Goal: Navigation & Orientation: Understand site structure

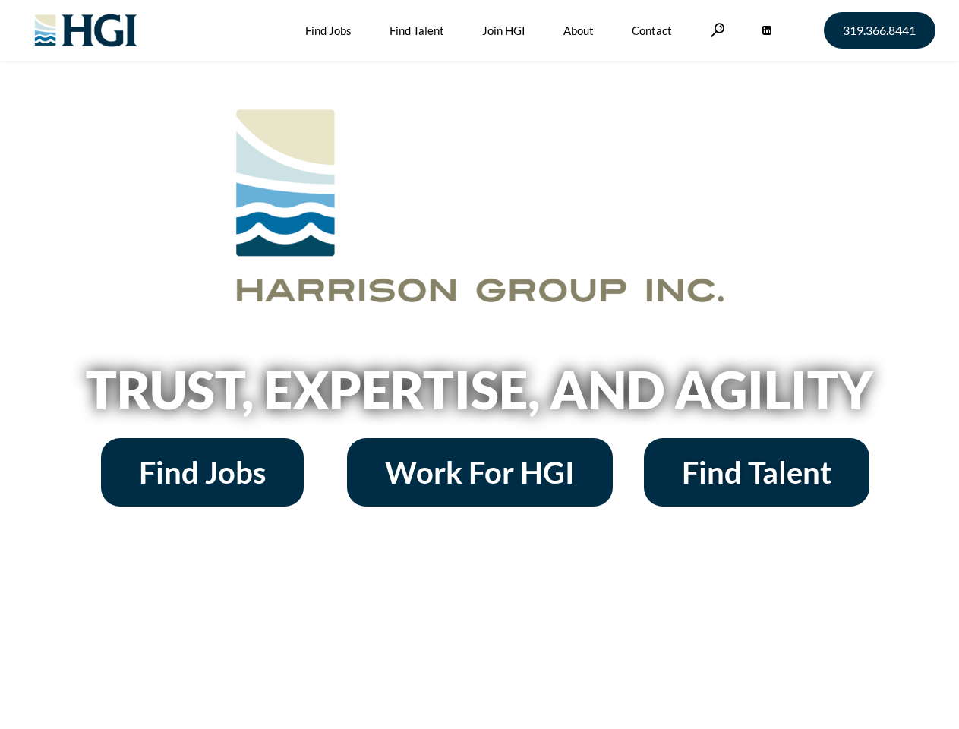
click at [479, 365] on h2 "Trust, Expertise, and Agility" at bounding box center [480, 390] width 866 height 52
click at [716, 30] on link at bounding box center [717, 30] width 15 height 14
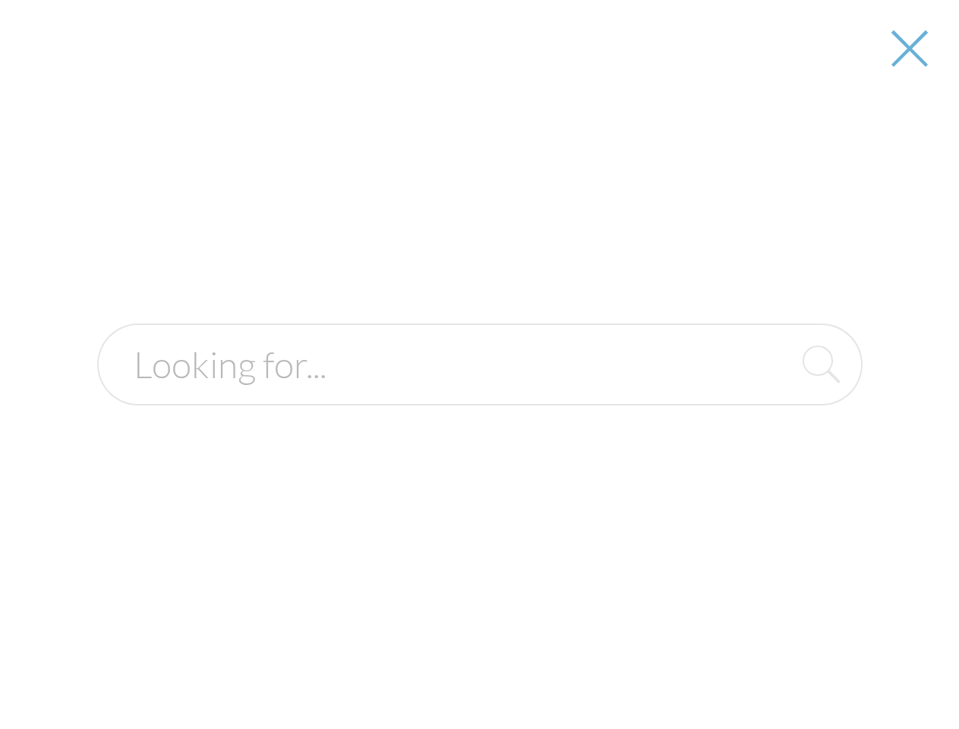
click at [479, 395] on h2 "Trust, Expertise, and Agility" at bounding box center [480, 390] width 866 height 52
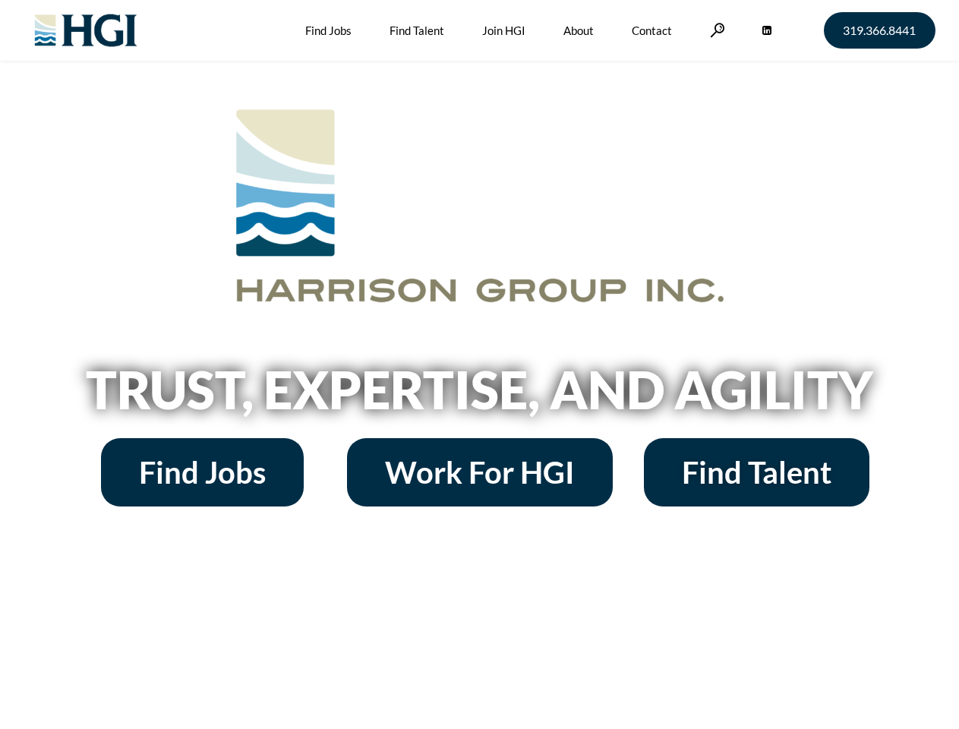
click at [479, 365] on h2 "Trust, Expertise, and Agility" at bounding box center [480, 390] width 866 height 52
click at [716, 30] on link at bounding box center [717, 30] width 15 height 14
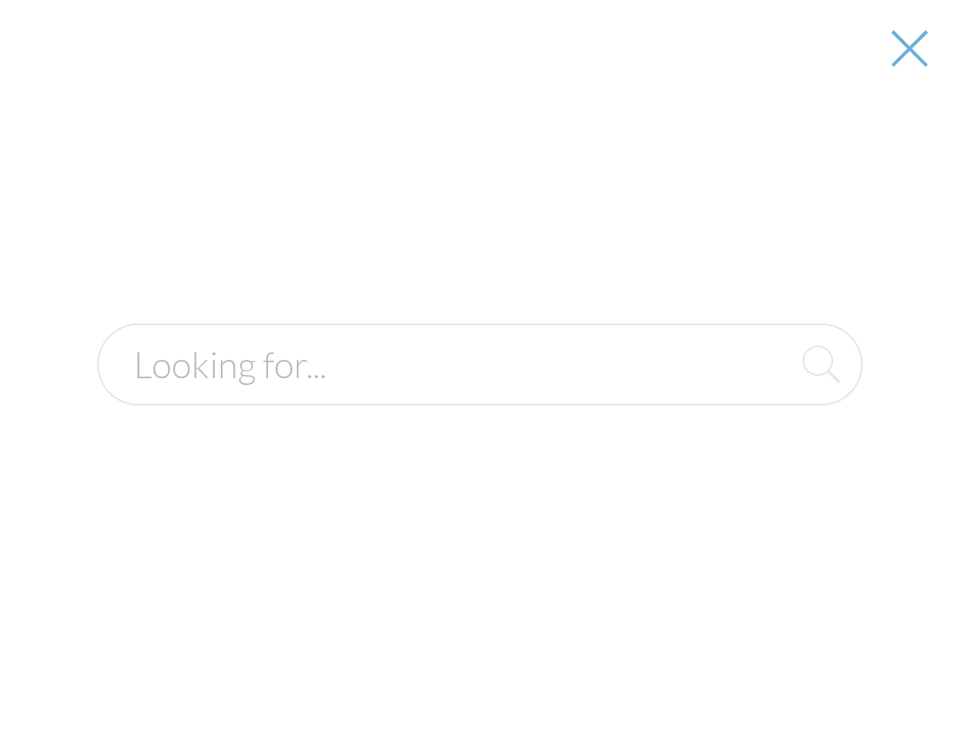
click at [479, 395] on div at bounding box center [480, 364] width 957 height 729
